Goal: Information Seeking & Learning: Find specific fact

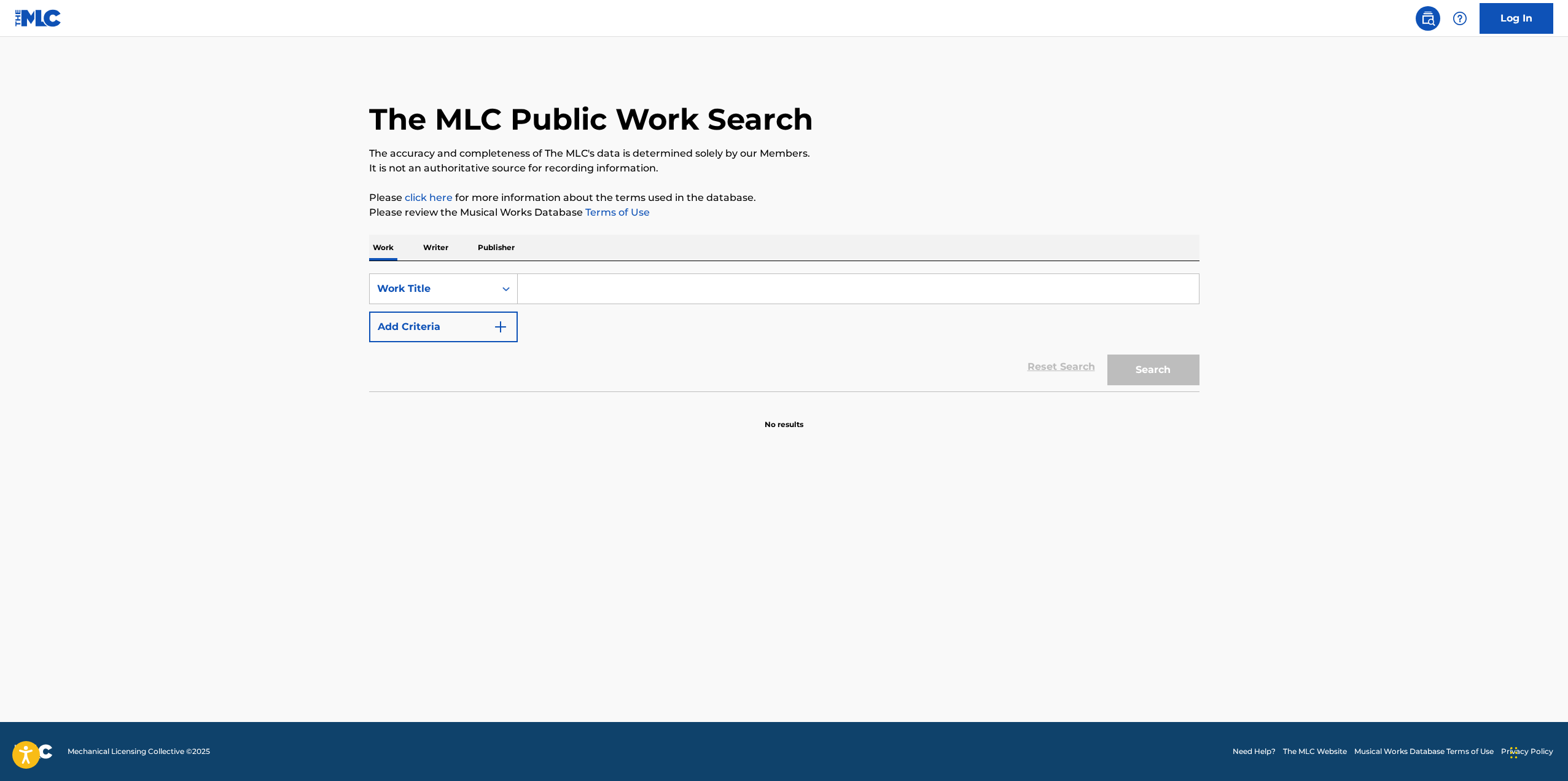
click at [577, 282] on input "Search Form" at bounding box center [858, 289] width 681 height 30
paste input "[PERSON_NAME] Hony Tu Si [PERSON_NAME]"
drag, startPoint x: 605, startPoint y: 290, endPoint x: 456, endPoint y: 284, distance: 149.1
click at [456, 284] on div "SearchWithCriteria6277f320-a7c9-4ffd-8d99-20f70cc01883 Work Title [PERSON_NAME]…" at bounding box center [784, 288] width 830 height 31
type input "Hony Tu Si [PERSON_NAME]"
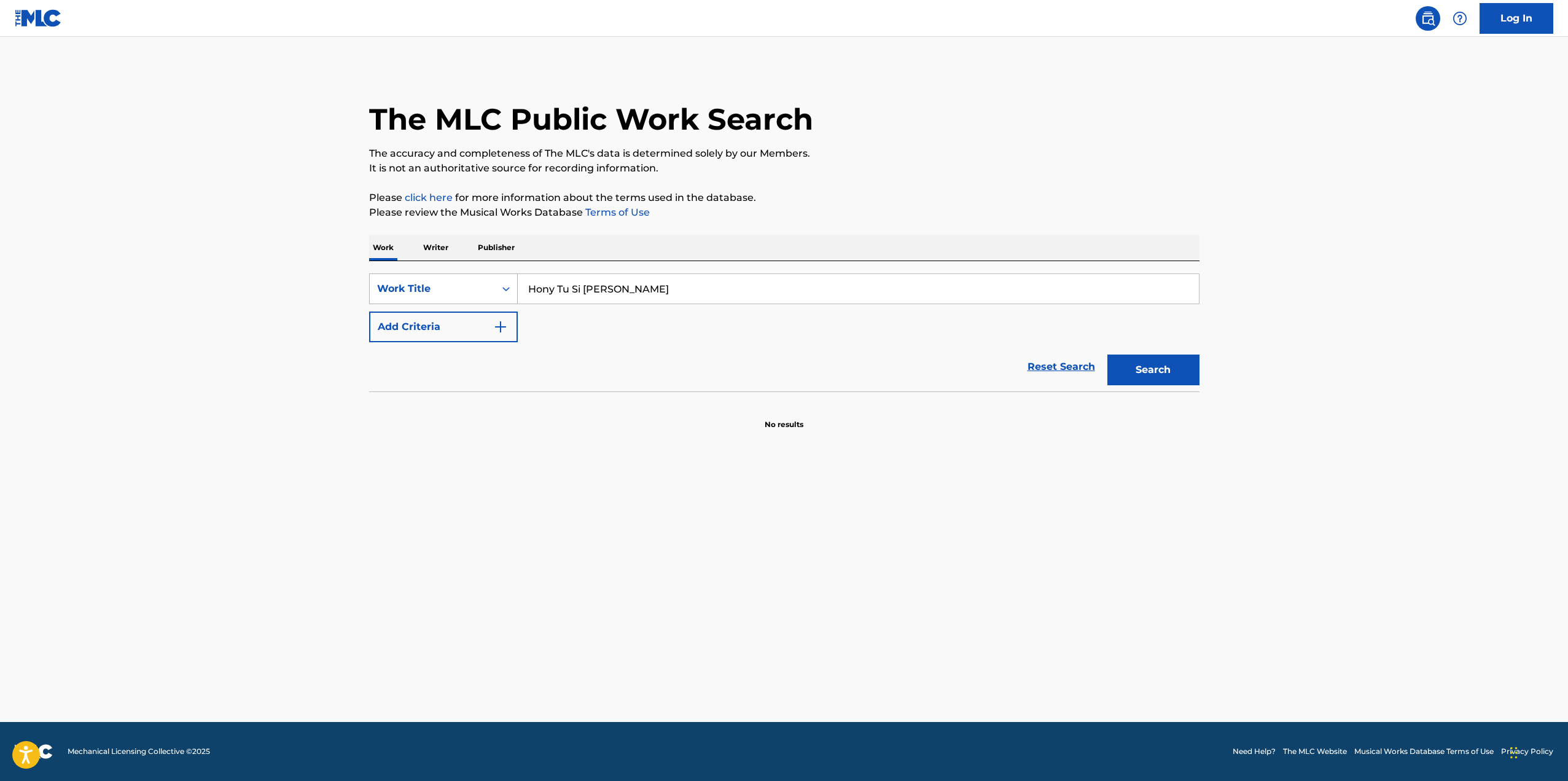
click at [1108, 354] on button "Search" at bounding box center [1153, 369] width 92 height 31
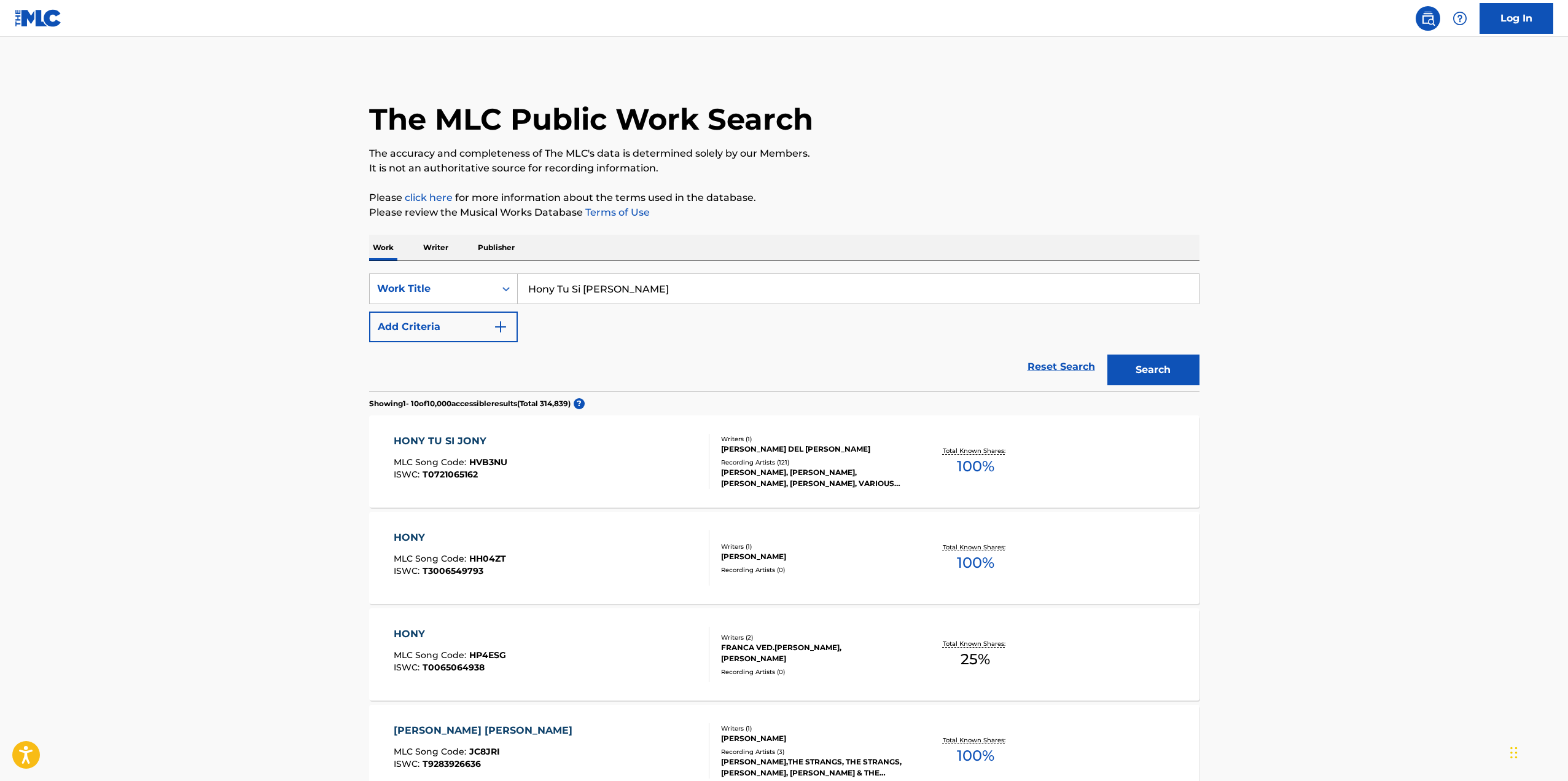
click at [659, 466] on div "HONY TU SI JONY MLC Song Code : HVB3NU ISWC : T0721065162" at bounding box center [552, 460] width 316 height 55
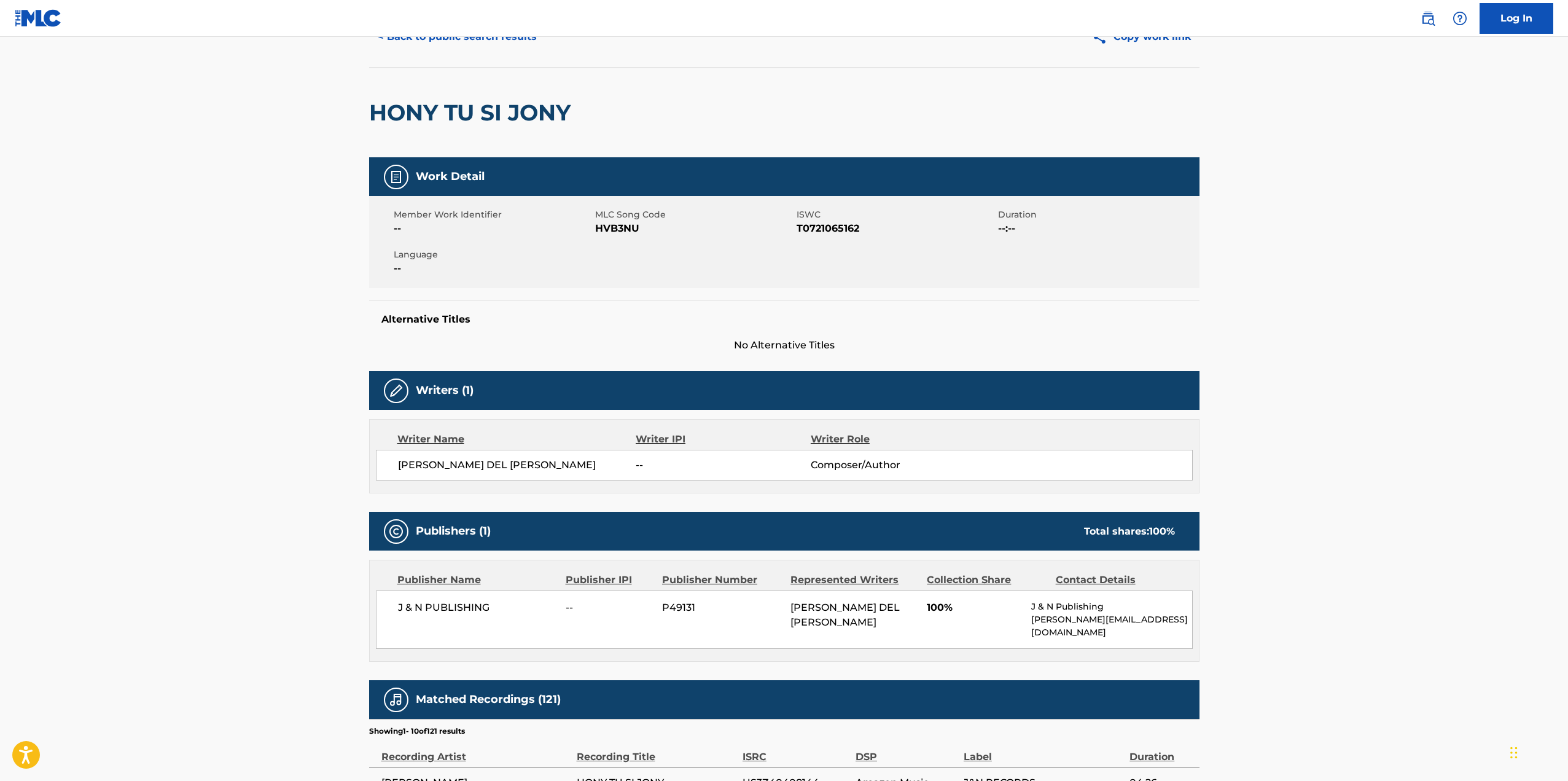
scroll to position [308, 0]
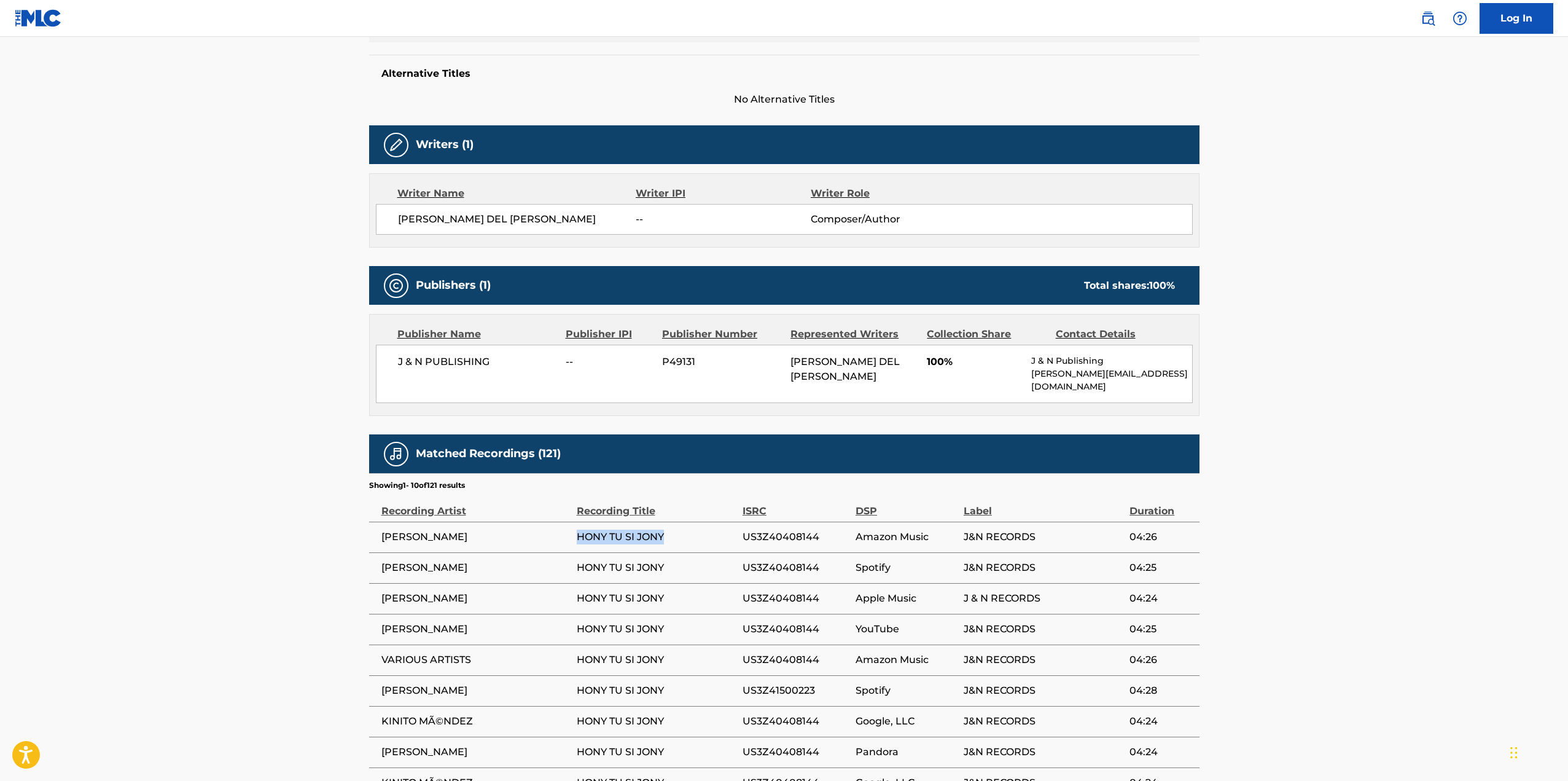
drag, startPoint x: 578, startPoint y: 528, endPoint x: 680, endPoint y: 524, distance: 102.1
click at [680, 529] on span "HONY TU SI JONY" at bounding box center [656, 537] width 159 height 15
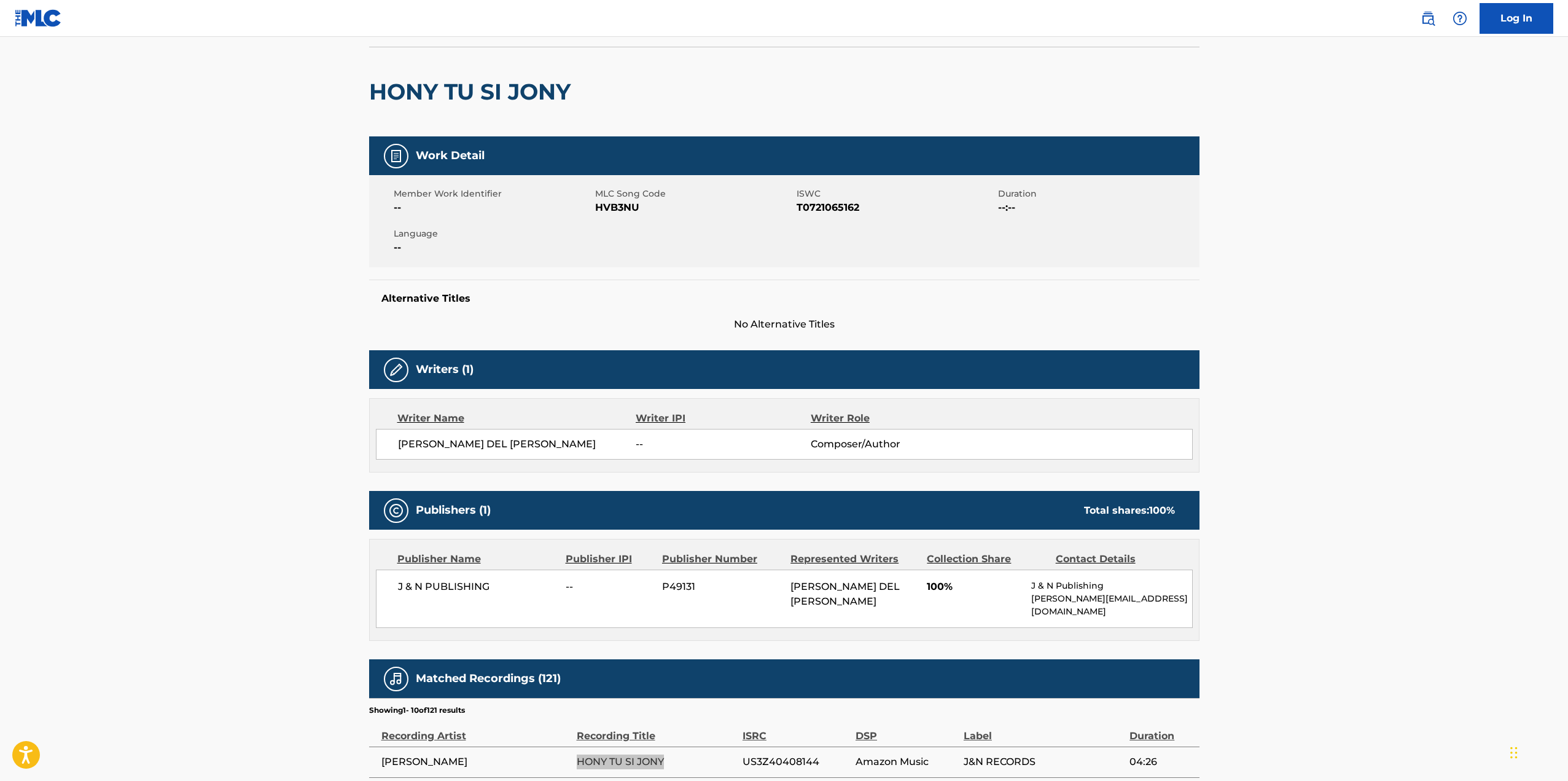
scroll to position [62, 0]
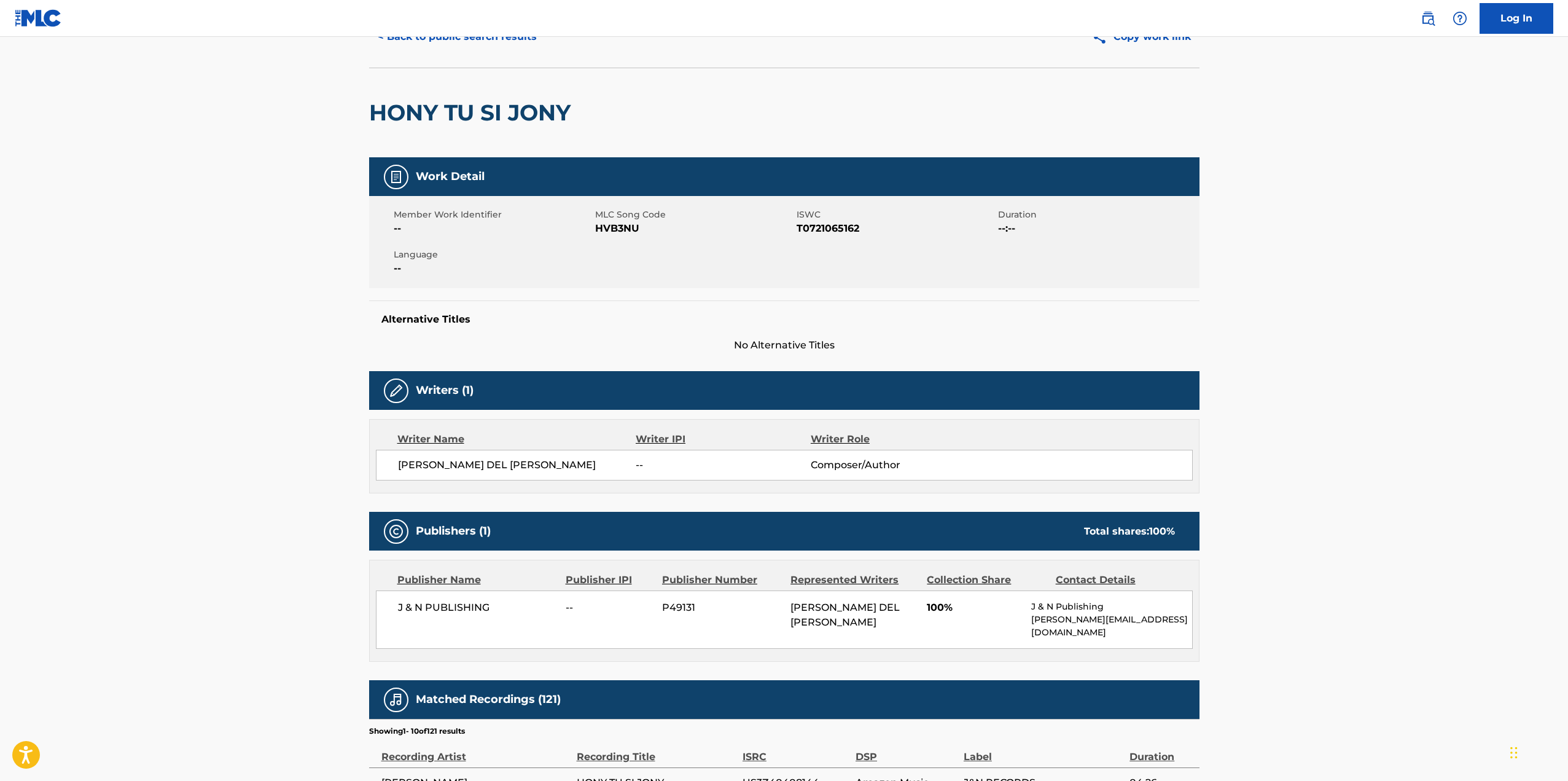
click at [831, 228] on span "T0721065162" at bounding box center [895, 228] width 198 height 15
copy span "T0721065162"
